Goal: Task Accomplishment & Management: Use online tool/utility

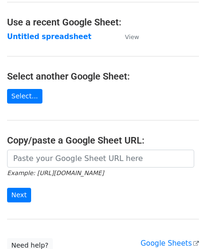
scroll to position [47, 0]
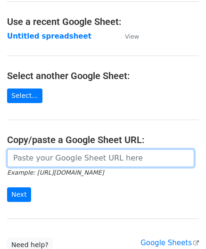
click at [35, 164] on input "url" at bounding box center [100, 158] width 187 height 18
paste input "https://docs.google.com/spreadsheets/d/1be1KXJc2nizftPkxMP98FLFL7OuLdOMaS3qzWxL…"
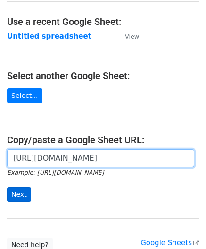
type input "https://docs.google.com/spreadsheets/d/1be1KXJc2nizftPkxMP98FLFL7OuLdOMaS3qzWxL…"
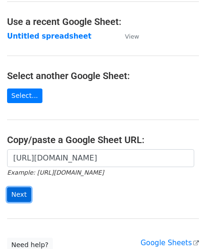
click at [17, 189] on input "Next" at bounding box center [19, 194] width 24 height 15
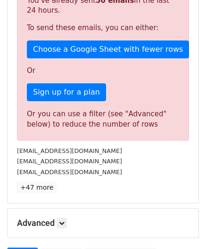
scroll to position [317, 0]
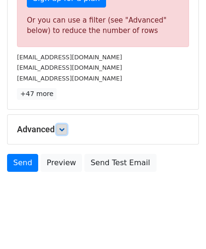
click at [61, 127] on icon at bounding box center [62, 129] width 6 height 6
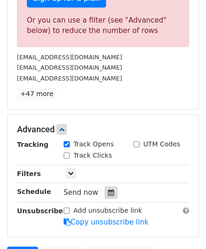
click at [108, 191] on icon at bounding box center [111, 192] width 6 height 7
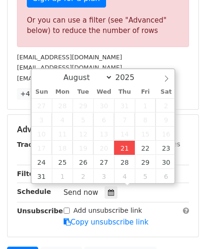
type input "[DATE] 12:00"
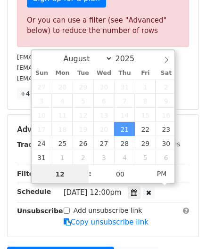
paste input "7"
type input "7"
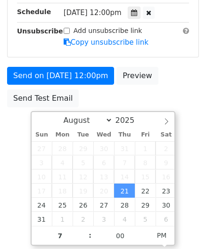
type input "[DATE] 19:00"
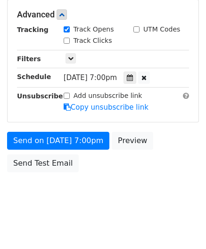
scroll to position [431, 0]
